Goal: Task Accomplishment & Management: Manage account settings

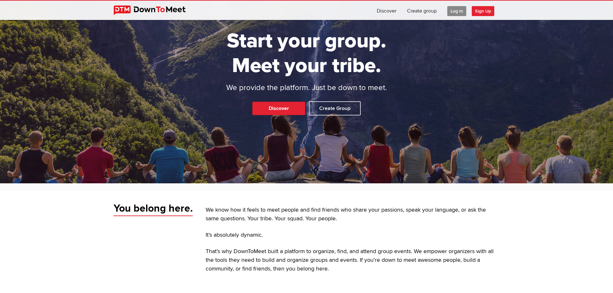
scroll to position [23, 0]
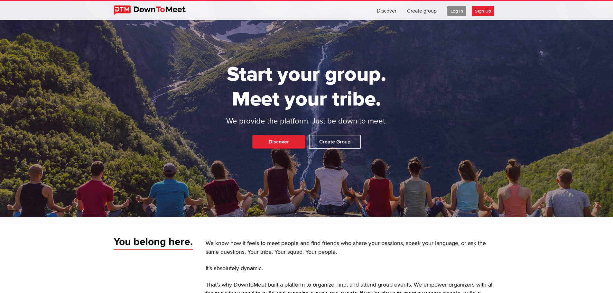
click at [315, 10] on span "Log In" at bounding box center [456, 11] width 19 height 10
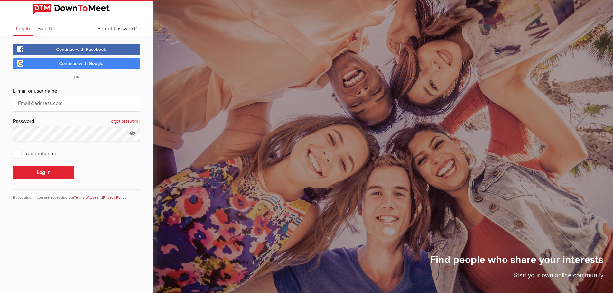
click at [58, 102] on input "text" at bounding box center [76, 103] width 127 height 15
type input "[EMAIL_ADDRESS][DOMAIN_NAME]"
click at [41, 171] on button "Log In" at bounding box center [43, 173] width 61 height 14
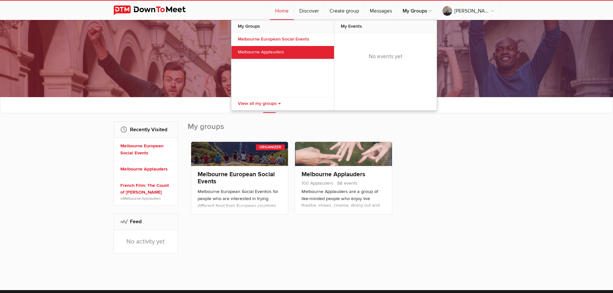
click at [307, 51] on link "Melbourne Applauders" at bounding box center [282, 52] width 103 height 13
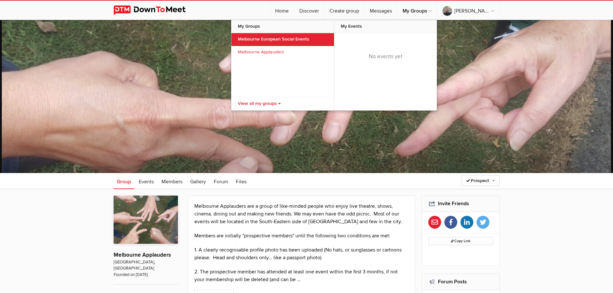
click at [315, 37] on link "Melbourne European Social Events" at bounding box center [282, 39] width 103 height 13
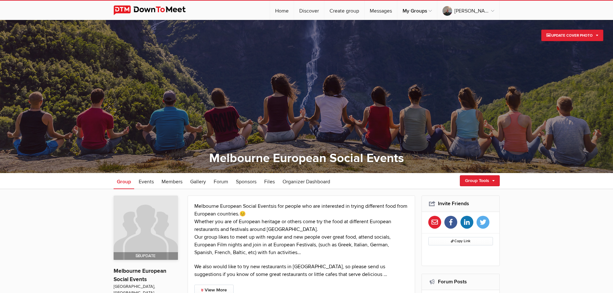
click at [165, 214] on img at bounding box center [146, 228] width 64 height 64
click at [153, 228] on img at bounding box center [146, 228] width 64 height 64
click at [152, 256] on span "Update" at bounding box center [146, 255] width 20 height 5
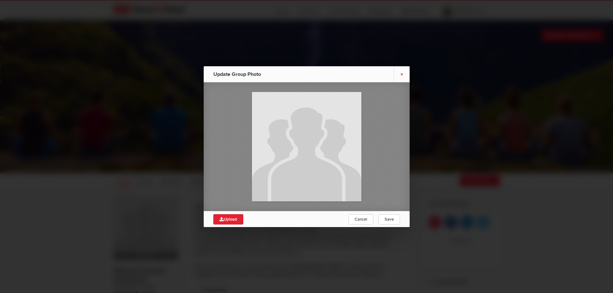
click at [315, 74] on link "×" at bounding box center [401, 74] width 16 height 16
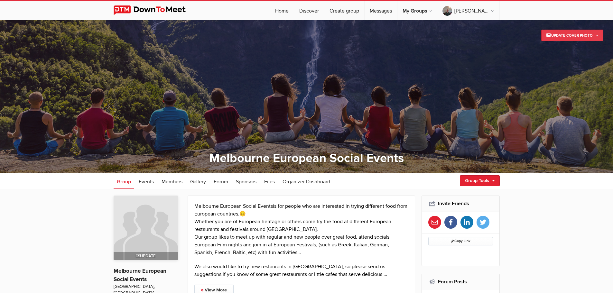
click at [315, 32] on link "Update Cover Photo" at bounding box center [572, 36] width 62 height 12
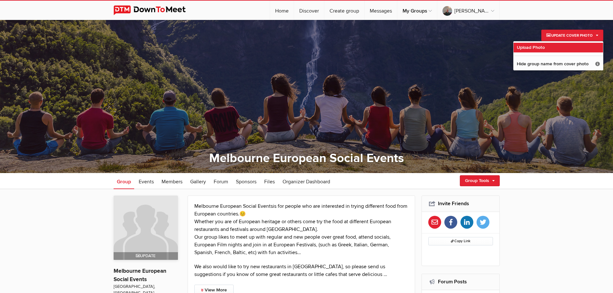
click at [315, 44] on link "Upload Photo" at bounding box center [557, 48] width 89 height 10
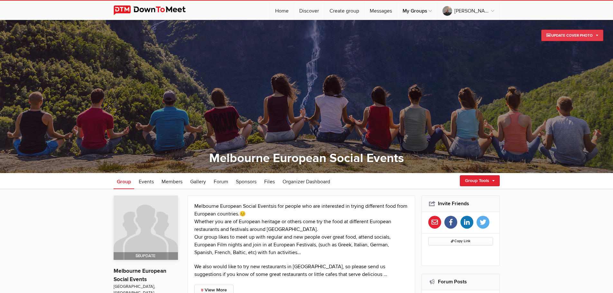
click at [315, 35] on link "Update Cover Photo" at bounding box center [572, 36] width 62 height 12
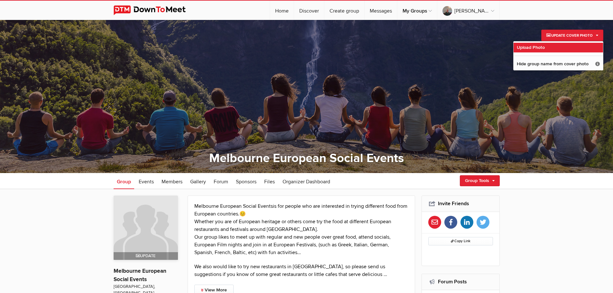
click at [315, 48] on link "Upload Photo" at bounding box center [557, 48] width 89 height 10
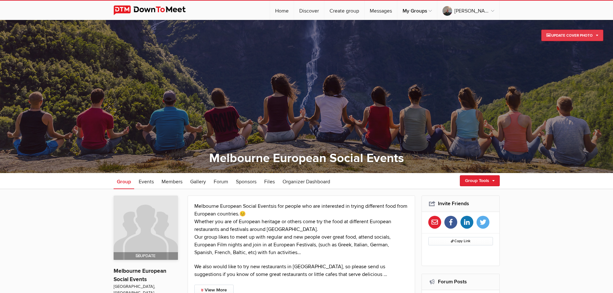
click at [315, 33] on link "Update Cover Photo" at bounding box center [572, 36] width 62 height 12
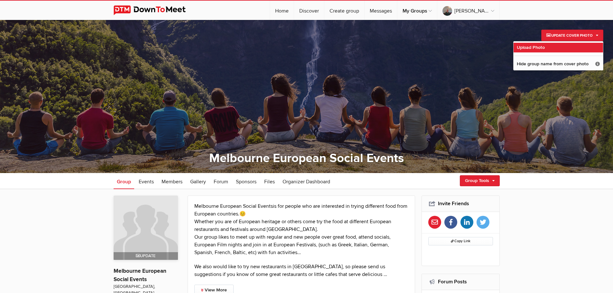
click at [315, 48] on span "Upload Photo" at bounding box center [531, 47] width 28 height 5
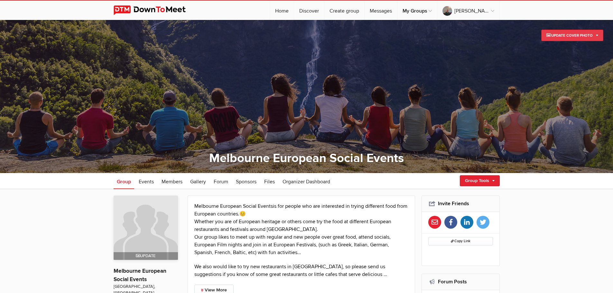
click at [315, 33] on link "Update Cover Photo" at bounding box center [572, 36] width 62 height 12
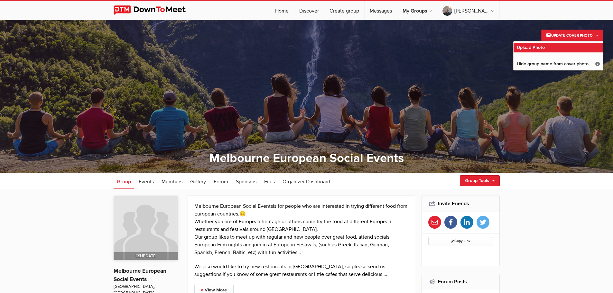
click at [315, 49] on span "Upload Photo" at bounding box center [531, 47] width 28 height 5
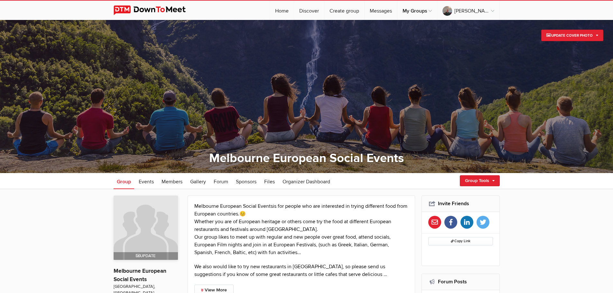
type input "C:\fakepath\Melbourne City 1.jpg"
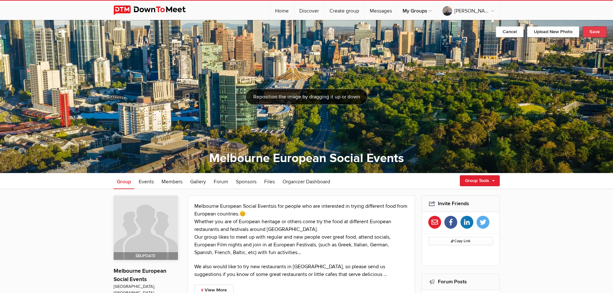
click at [315, 35] on link "Save" at bounding box center [595, 31] width 24 height 11
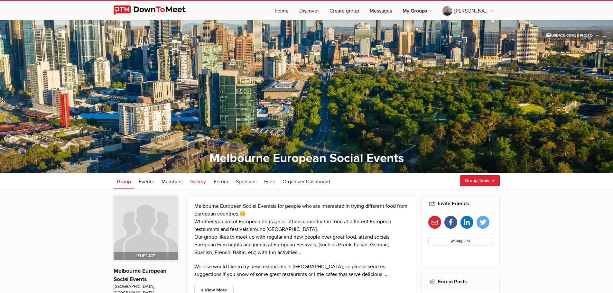
click at [194, 183] on span "Gallery" at bounding box center [198, 182] width 16 height 6
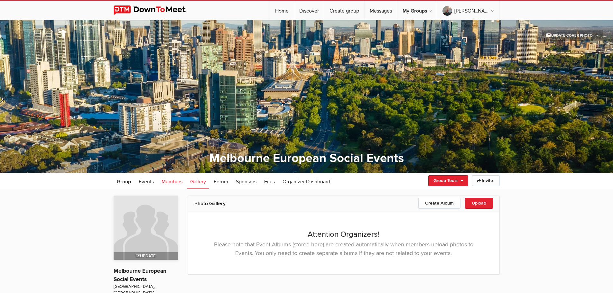
click at [177, 180] on span "Members" at bounding box center [171, 182] width 21 height 6
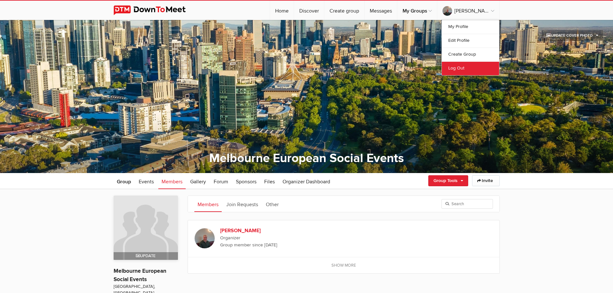
click at [315, 72] on link "Log Out" at bounding box center [470, 68] width 57 height 14
